Goal: Task Accomplishment & Management: Use online tool/utility

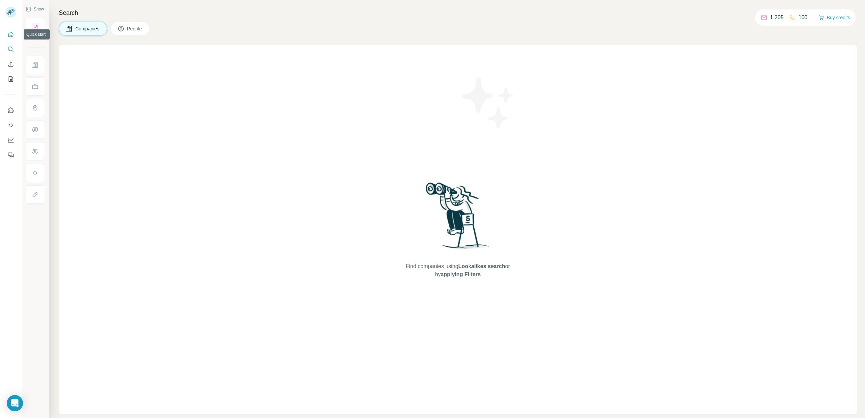
click at [10, 35] on icon "Quick start" at bounding box center [10, 34] width 7 height 7
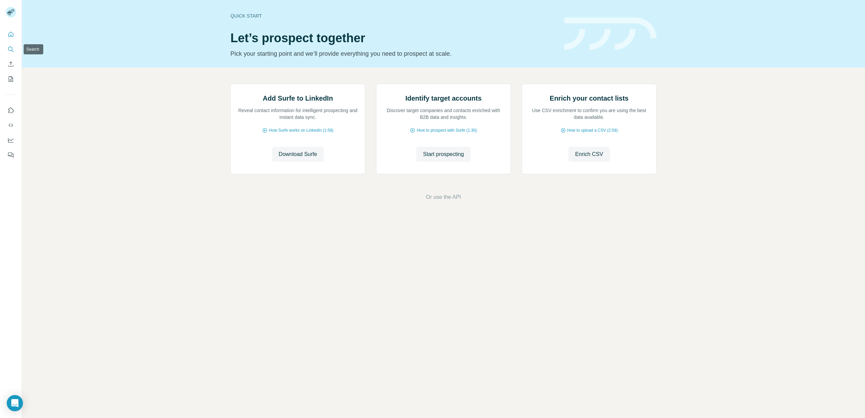
click at [10, 54] on button "Search" at bounding box center [10, 49] width 11 height 12
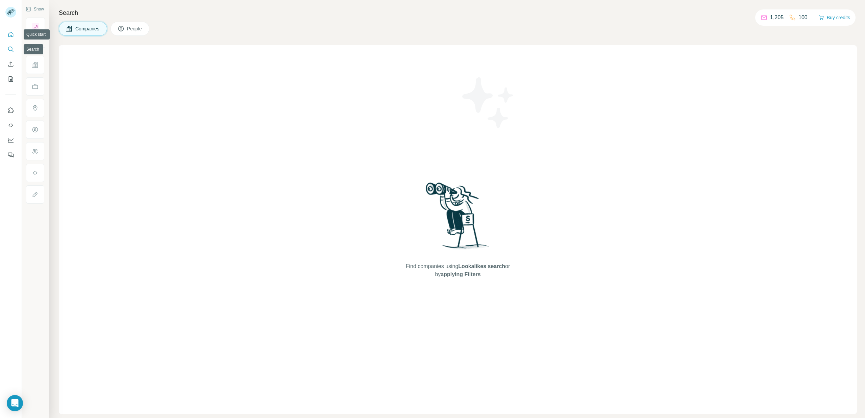
click at [10, 39] on button "Quick start" at bounding box center [10, 34] width 11 height 12
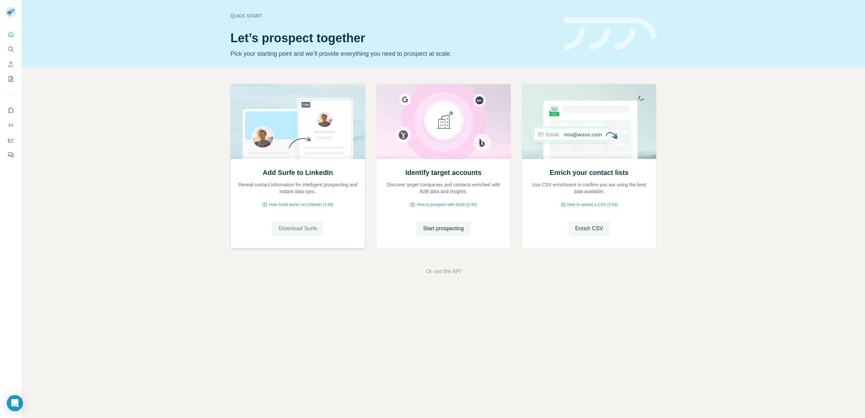
click at [315, 225] on span "Download Surfe" at bounding box center [298, 229] width 39 height 8
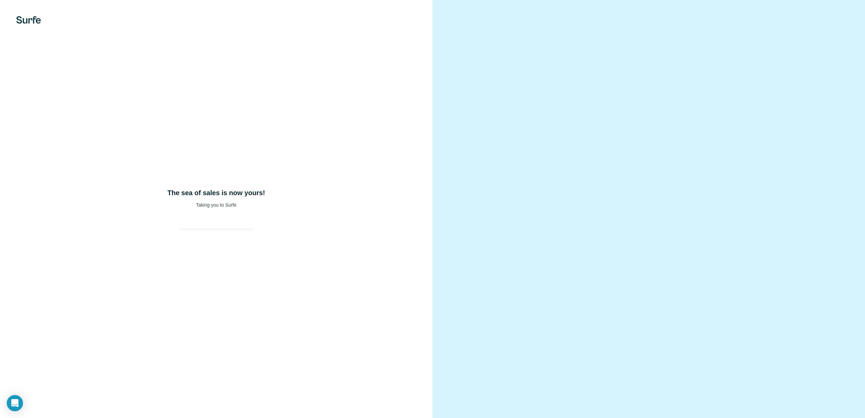
click at [523, 113] on div at bounding box center [649, 209] width 433 height 418
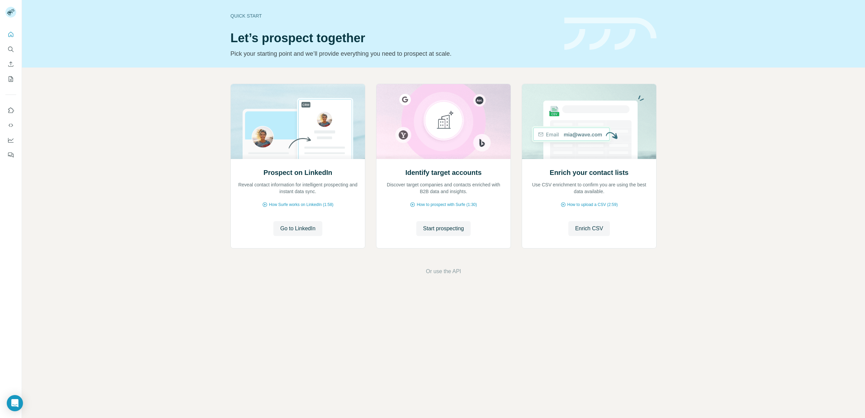
click at [269, 44] on h1 "Let’s prospect together" at bounding box center [393, 38] width 326 height 14
click at [245, 16] on div "Quick start" at bounding box center [393, 16] width 326 height 7
click at [13, 35] on icon "Quick start" at bounding box center [10, 34] width 7 height 7
click at [9, 49] on icon "Search" at bounding box center [10, 49] width 7 height 7
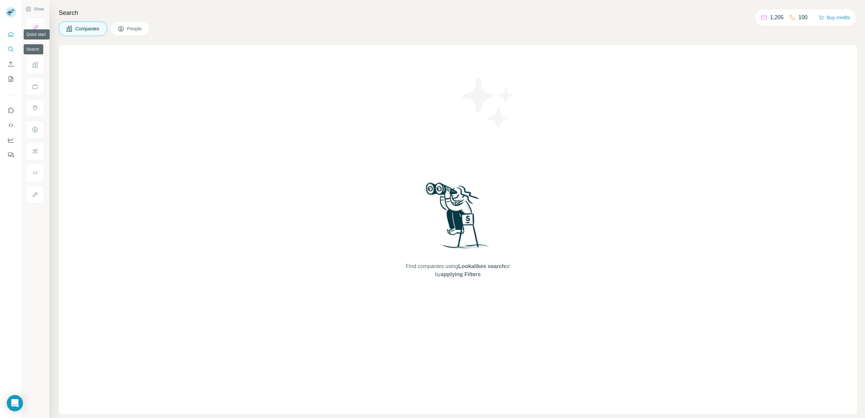
click at [8, 37] on icon "Quick start" at bounding box center [10, 34] width 7 height 7
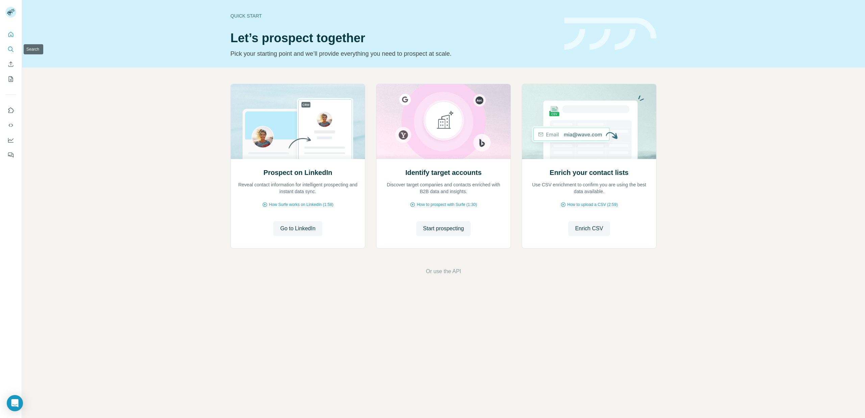
click at [10, 43] on button "Search" at bounding box center [10, 49] width 11 height 12
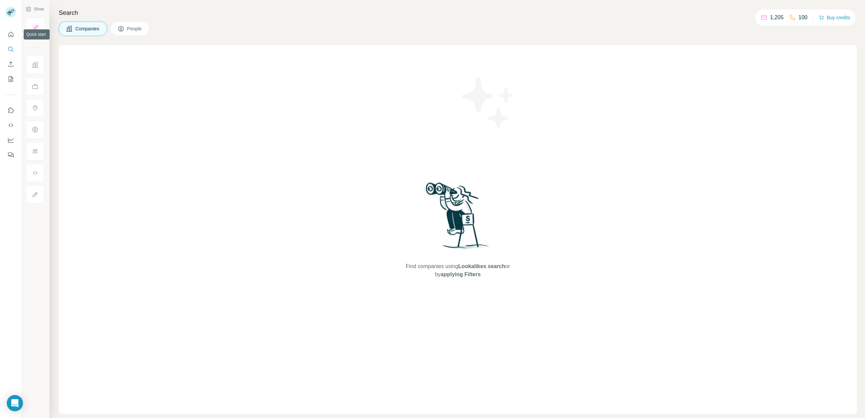
click at [10, 25] on div at bounding box center [11, 92] width 22 height 137
click at [10, 34] on icon "Quick start" at bounding box center [10, 34] width 7 height 7
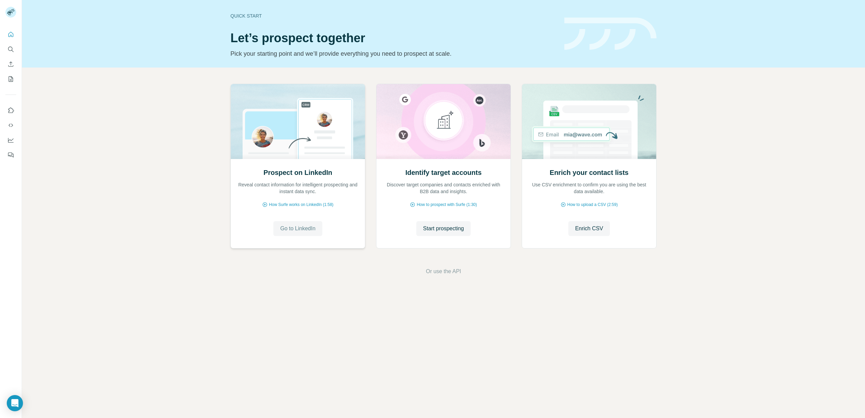
click at [303, 225] on span "Go to LinkedIn" at bounding box center [297, 229] width 35 height 8
click at [745, 136] on div "Prospect on LinkedIn Reveal contact information for intelligent prospecting and…" at bounding box center [443, 180] width 843 height 224
click at [321, 204] on span "How Surfe works on LinkedIn (1:58)" at bounding box center [301, 205] width 65 height 6
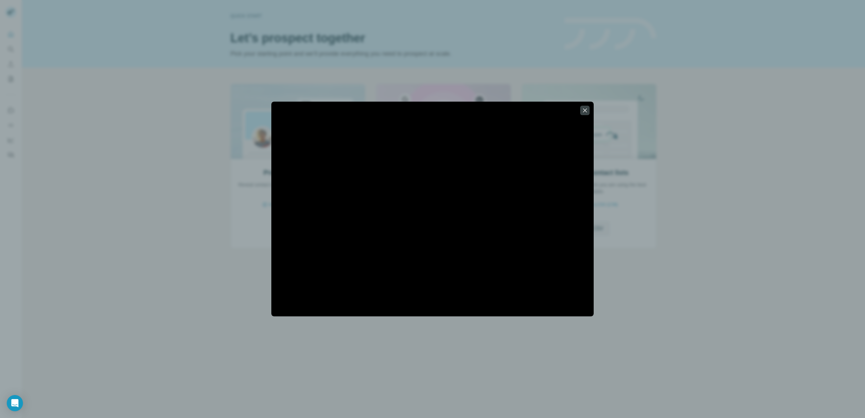
click at [540, 79] on div at bounding box center [432, 209] width 865 height 418
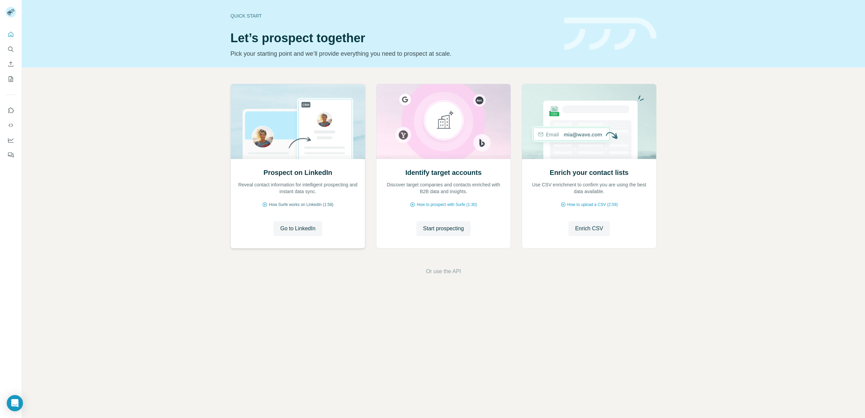
click at [291, 206] on span "How Surfe works on LinkedIn (1:58)" at bounding box center [301, 205] width 65 height 6
click at [628, 350] on div "Quick start Let’s prospect together Pick your starting point and we’ll provide …" at bounding box center [443, 209] width 843 height 418
click at [18, 408] on div "Open Intercom Messenger" at bounding box center [15, 404] width 18 height 18
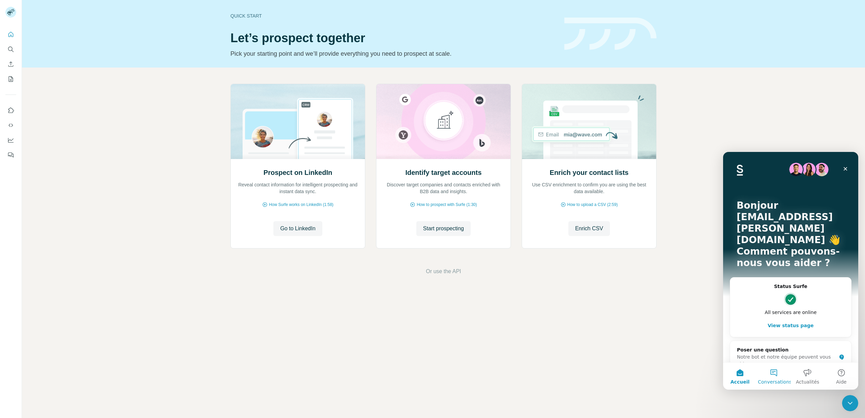
click at [775, 376] on button "Conversations" at bounding box center [774, 376] width 34 height 27
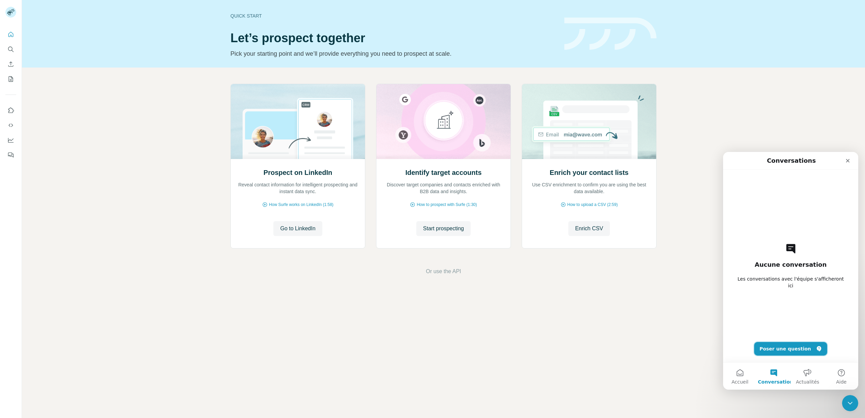
click at [785, 352] on button "Poser une question" at bounding box center [790, 349] width 73 height 14
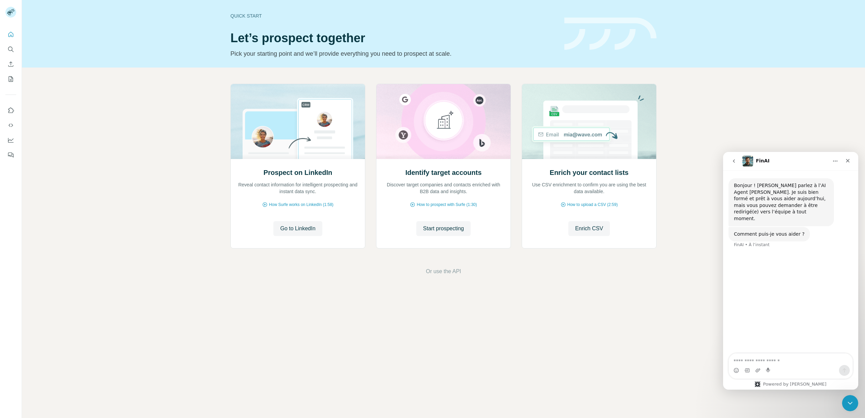
click at [639, 346] on div "Quick start Let’s prospect together Pick your starting point and we’ll provide …" at bounding box center [443, 209] width 843 height 418
click at [770, 363] on textarea "Posez une question..." at bounding box center [791, 359] width 124 height 11
type textarea "**********"
click at [319, 297] on div "Quick start Let’s prospect together Pick your starting point and we’ll provide …" at bounding box center [443, 209] width 843 height 418
click at [307, 232] on span "Go to LinkedIn" at bounding box center [297, 229] width 35 height 8
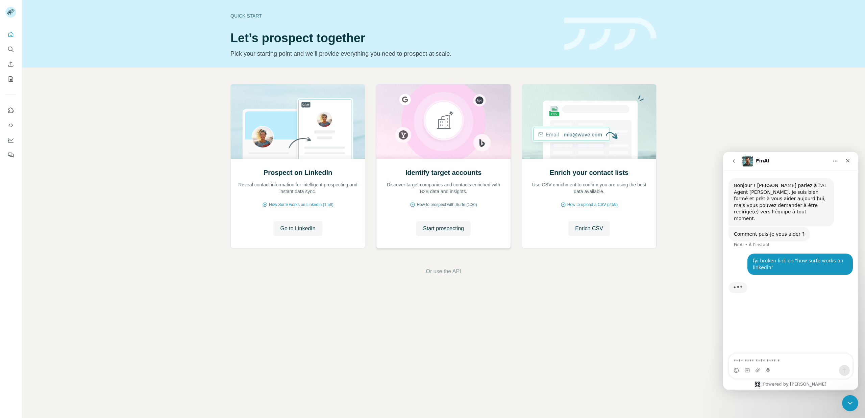
click at [461, 202] on span "How to prospect with Surfe (1:30)" at bounding box center [447, 205] width 60 height 6
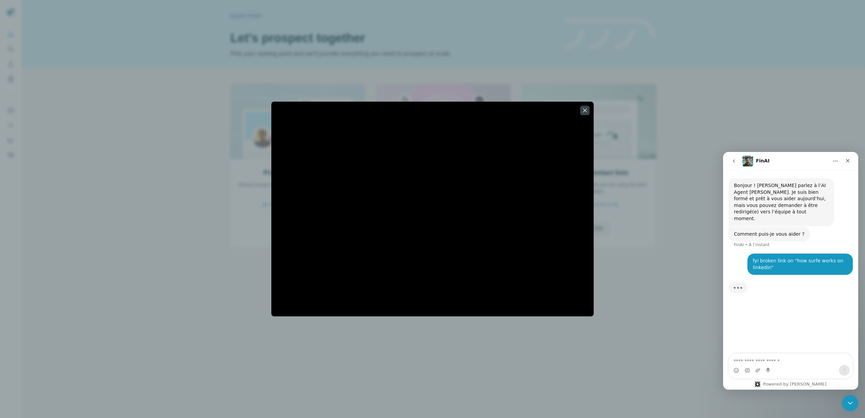
click at [618, 230] on div at bounding box center [432, 209] width 865 height 418
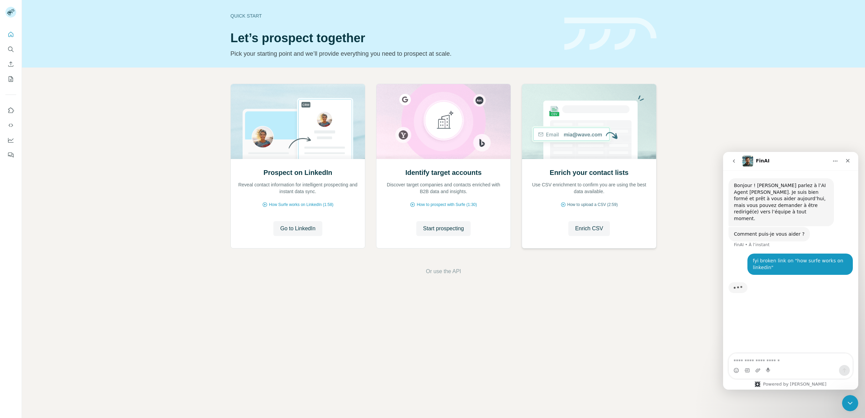
click at [584, 204] on span "How to upload a CSV (2:59)" at bounding box center [592, 205] width 50 height 6
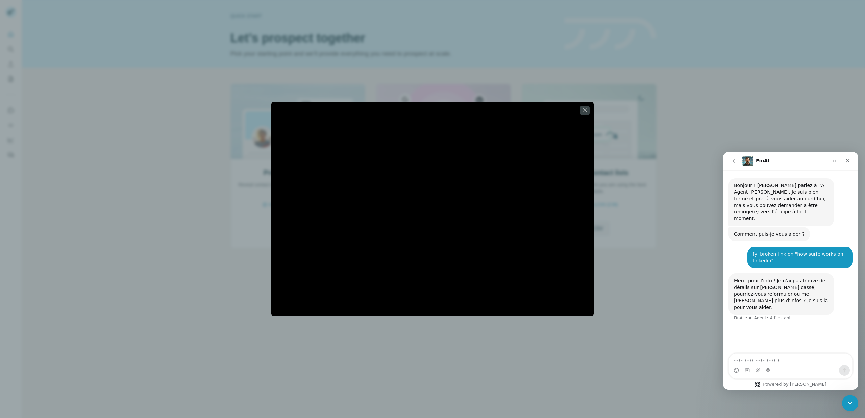
click at [396, 366] on div at bounding box center [432, 209] width 865 height 418
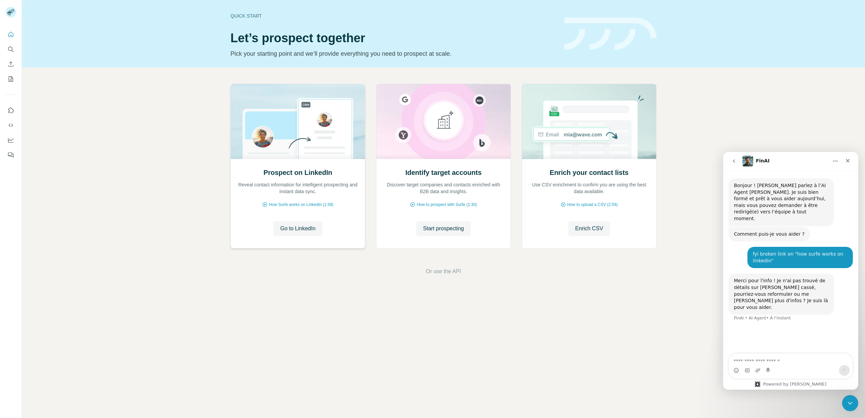
click at [274, 201] on div "Prospect on LinkedIn Reveal contact information for intelligent prospecting and…" at bounding box center [298, 203] width 134 height 90
click at [278, 202] on span "How Surfe works on LinkedIn (1:58)" at bounding box center [301, 205] width 65 height 6
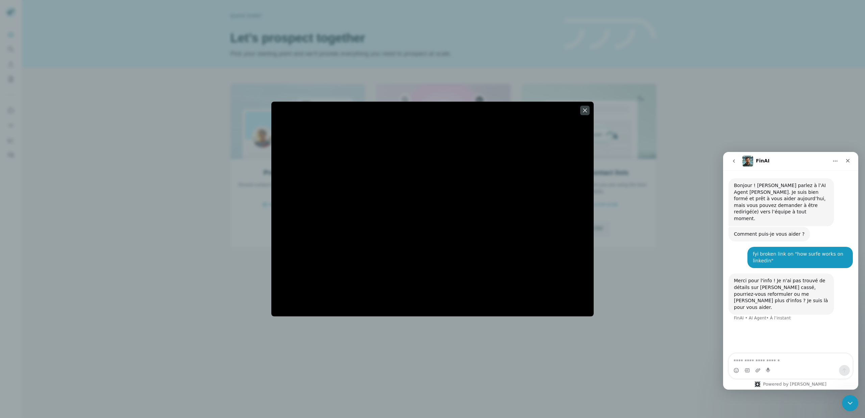
click at [222, 195] on div at bounding box center [432, 209] width 865 height 418
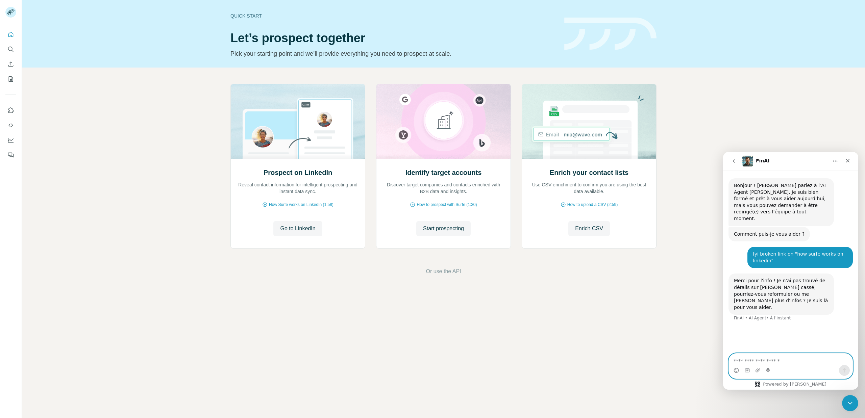
click at [795, 363] on textarea "Envoyer un message..." at bounding box center [791, 359] width 124 height 11
type textarea "**********"
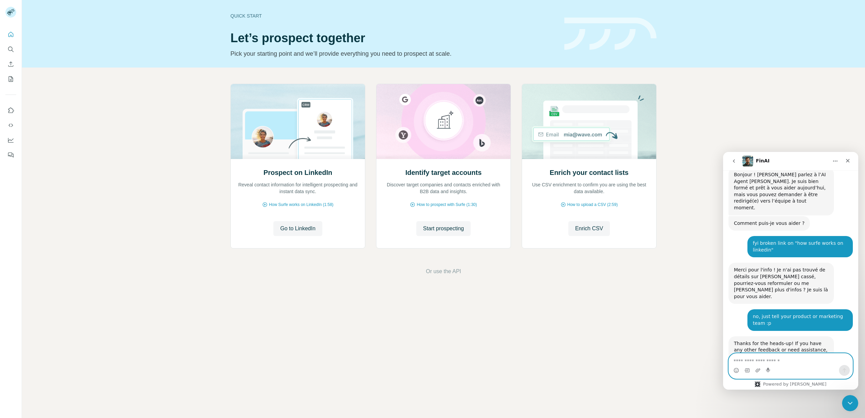
scroll to position [22, 0]
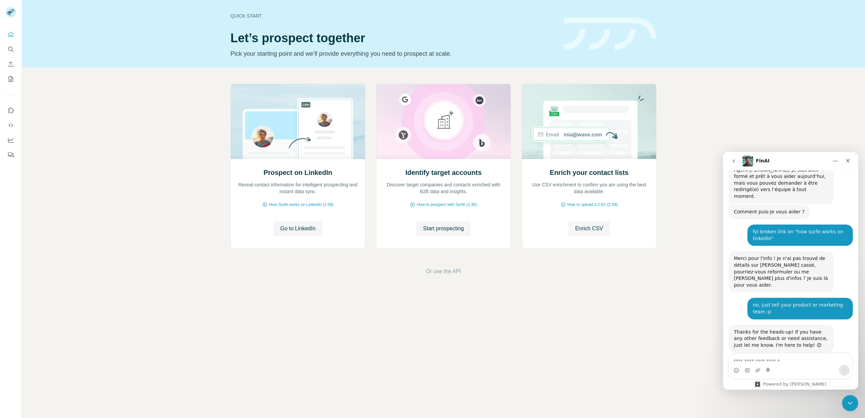
click at [167, 160] on div "Prospect on LinkedIn Reveal contact information for intelligent prospecting and…" at bounding box center [443, 180] width 843 height 224
click at [12, 123] on icon "Use Surfe API" at bounding box center [10, 125] width 7 height 7
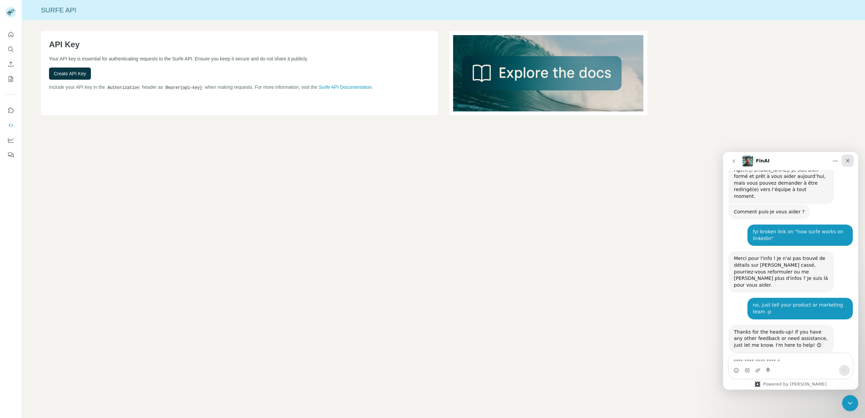
click at [850, 161] on icon "Fermer" at bounding box center [847, 160] width 5 height 5
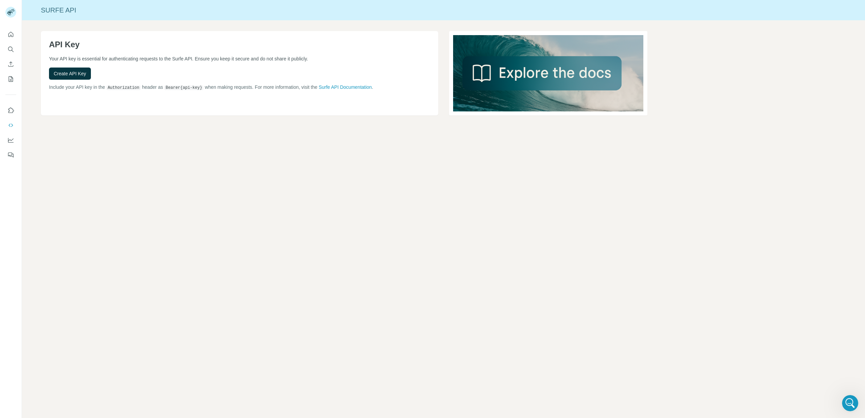
scroll to position [22, 0]
click at [621, 199] on div "Surfe API API Key Your API key is essential for authenticating requests to the …" at bounding box center [443, 209] width 843 height 418
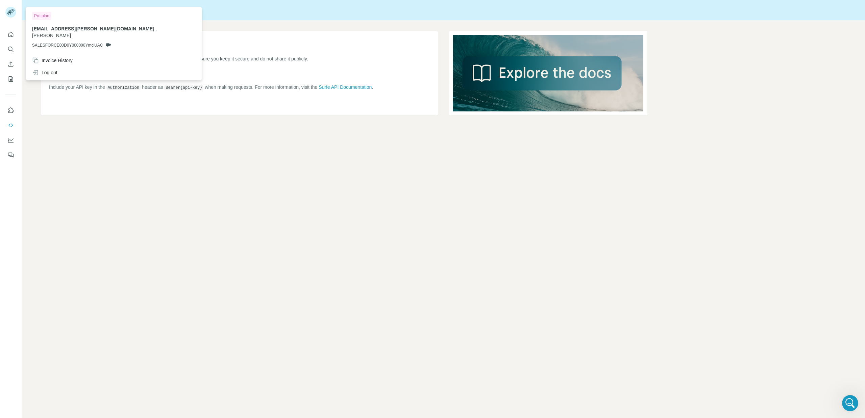
click at [12, 12] on icon at bounding box center [9, 13] width 5 height 4
